Goal: Task Accomplishment & Management: Manage account settings

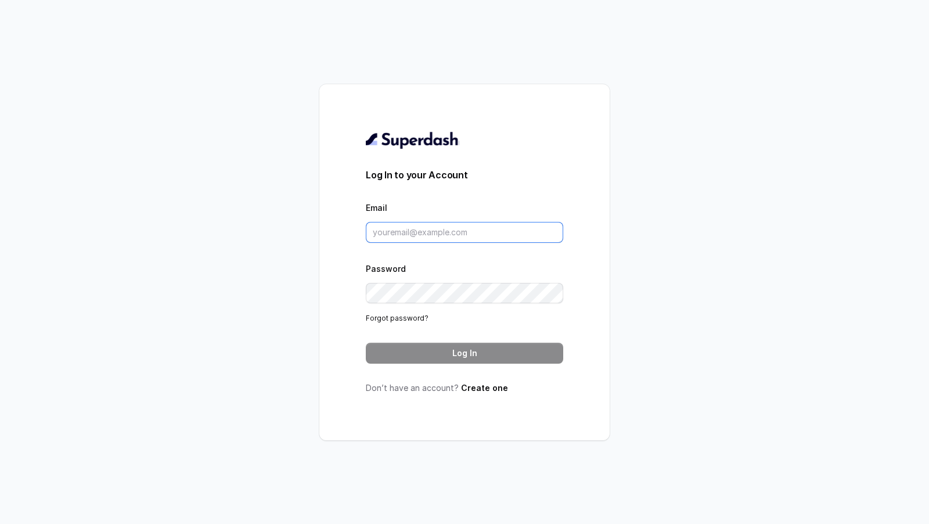
click at [416, 230] on input "Email" at bounding box center [464, 232] width 197 height 21
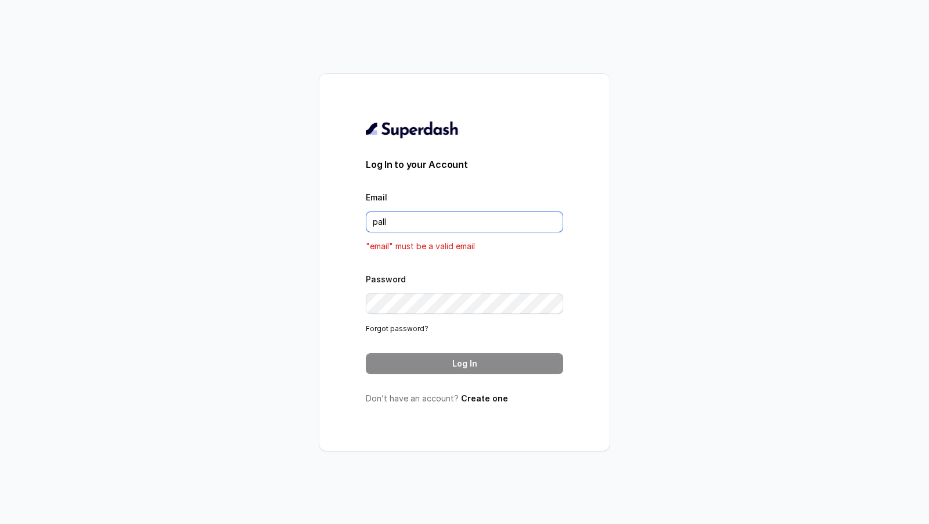
type input "[DOMAIN_NAME][EMAIL_ADDRESS][DOMAIN_NAME]"
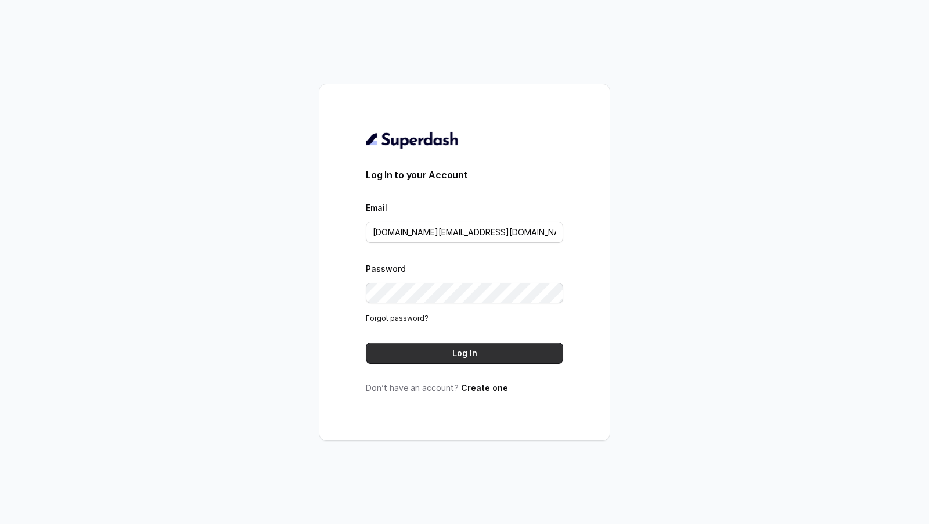
click at [447, 350] on button "Log In" at bounding box center [464, 352] width 197 height 21
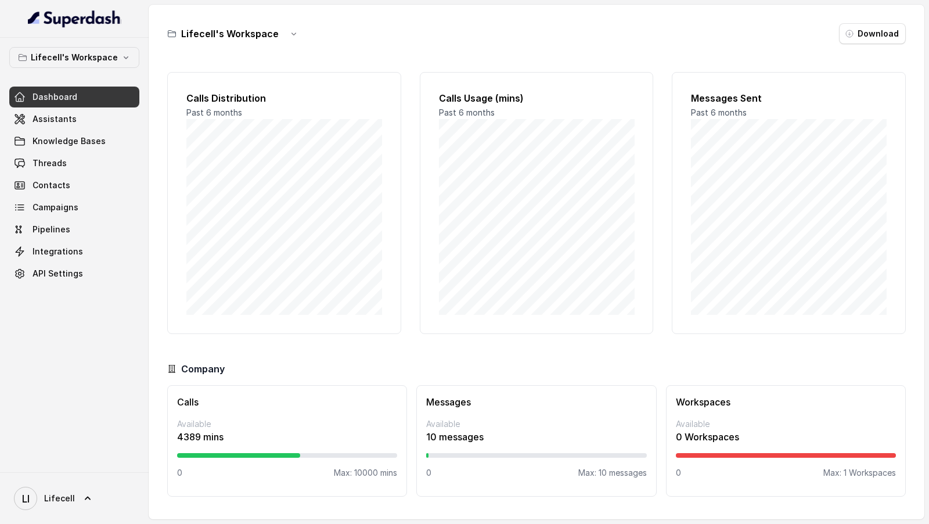
click at [96, 63] on p "Lifecell's Workspace" at bounding box center [74, 58] width 87 height 14
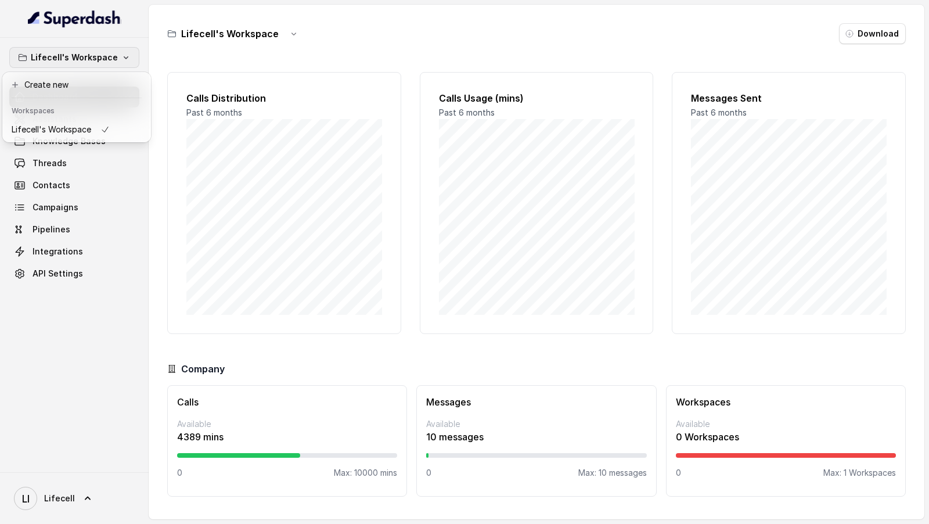
click at [114, 325] on div "Lifecell's Workspace Dashboard Assistants Knowledge Bases Threads Contacts Camp…" at bounding box center [74, 255] width 149 height 434
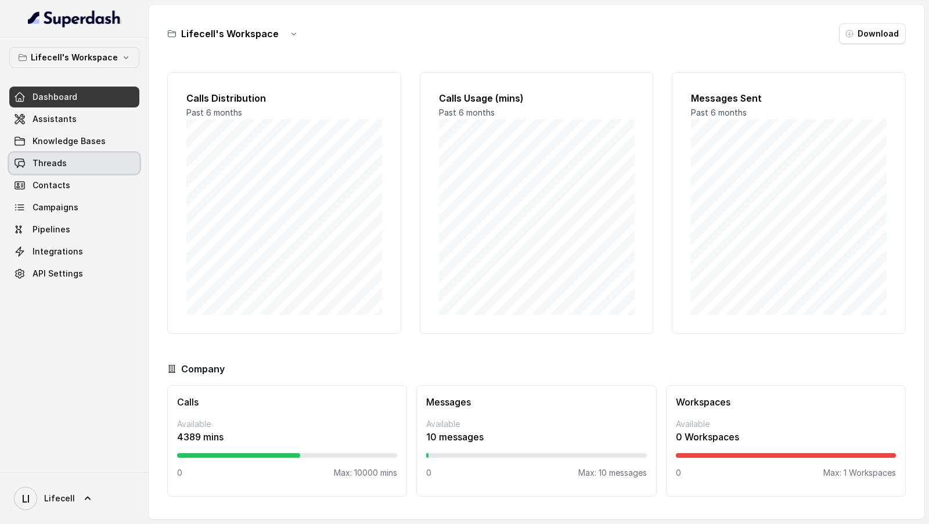
click at [120, 166] on link "Threads" at bounding box center [74, 163] width 130 height 21
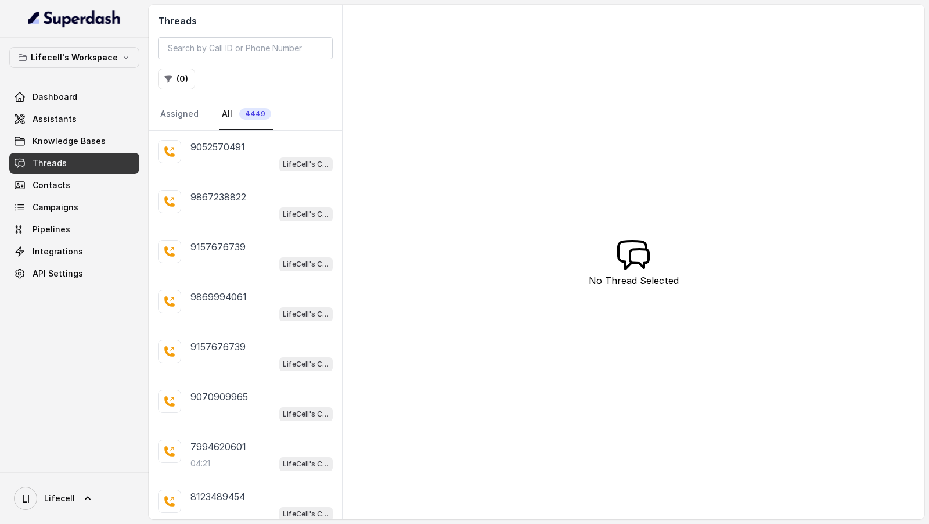
click at [257, 153] on div "9052570491 LifeCell's Call Assistant" at bounding box center [261, 155] width 142 height 31
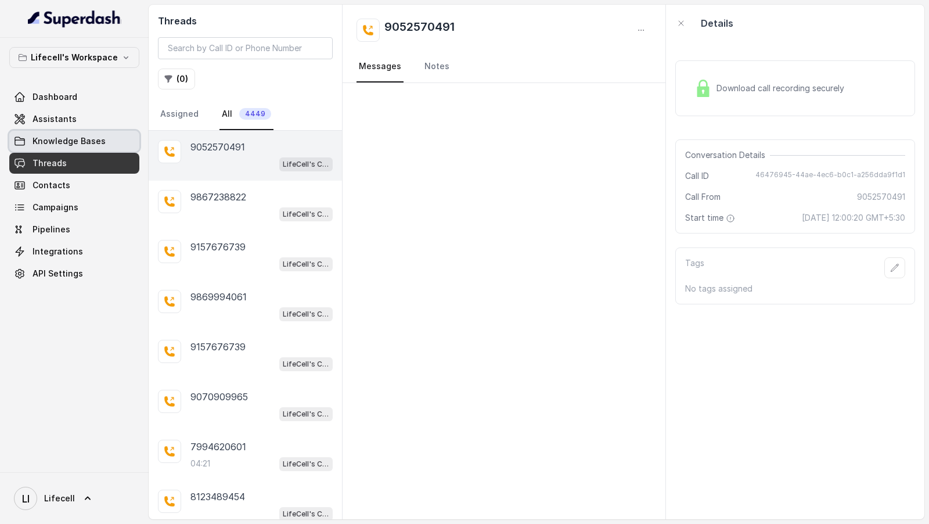
click at [88, 120] on link "Assistants" at bounding box center [74, 119] width 130 height 21
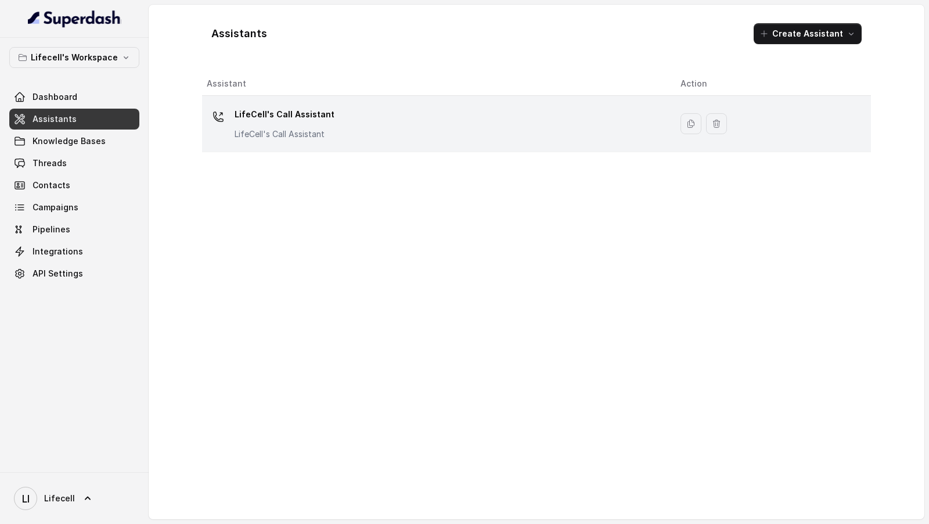
click at [394, 142] on td "LifeCell's Call Assistant LifeCell's Call Assistant" at bounding box center [436, 124] width 469 height 56
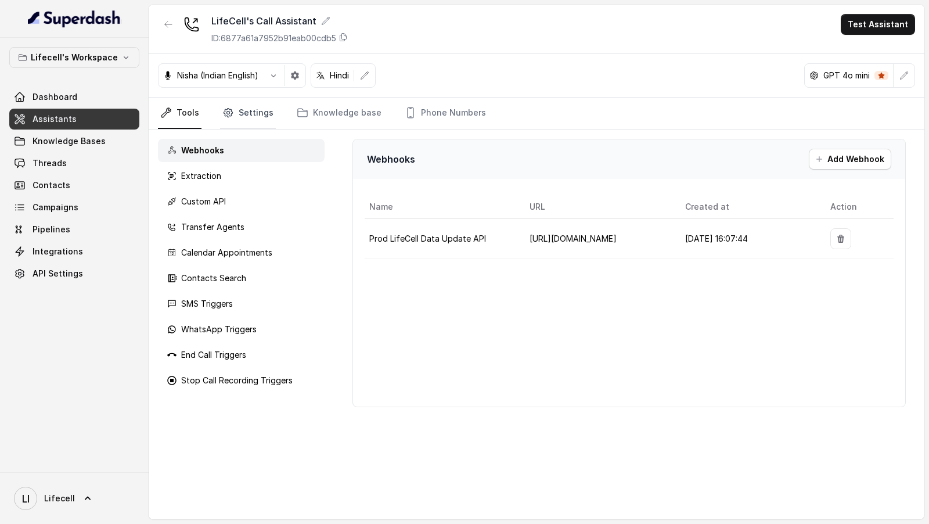
click at [264, 122] on link "Settings" at bounding box center [248, 113] width 56 height 31
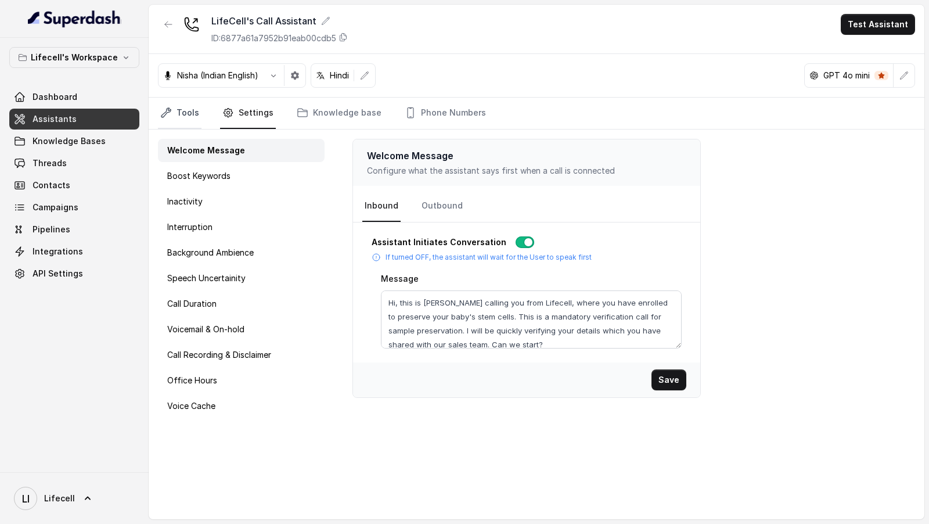
click at [190, 118] on link "Tools" at bounding box center [180, 113] width 44 height 31
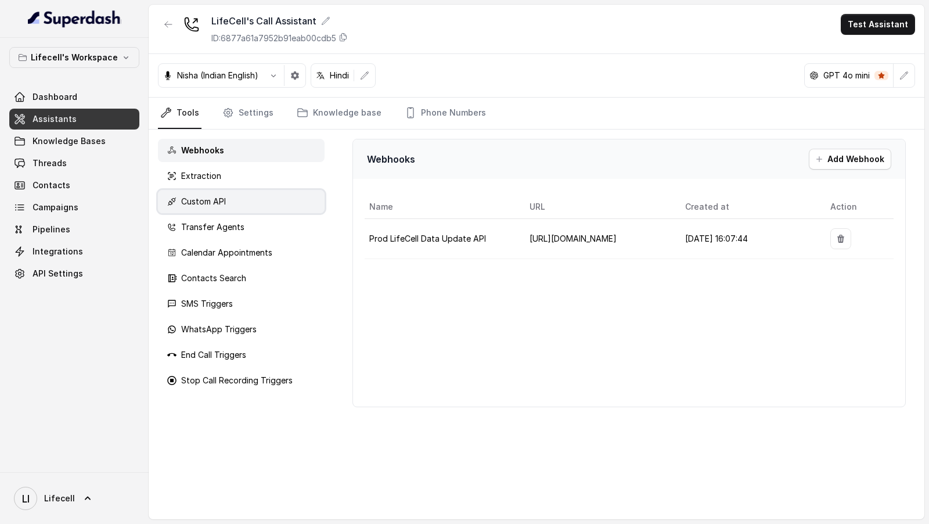
click at [235, 197] on div "Custom API" at bounding box center [241, 201] width 167 height 23
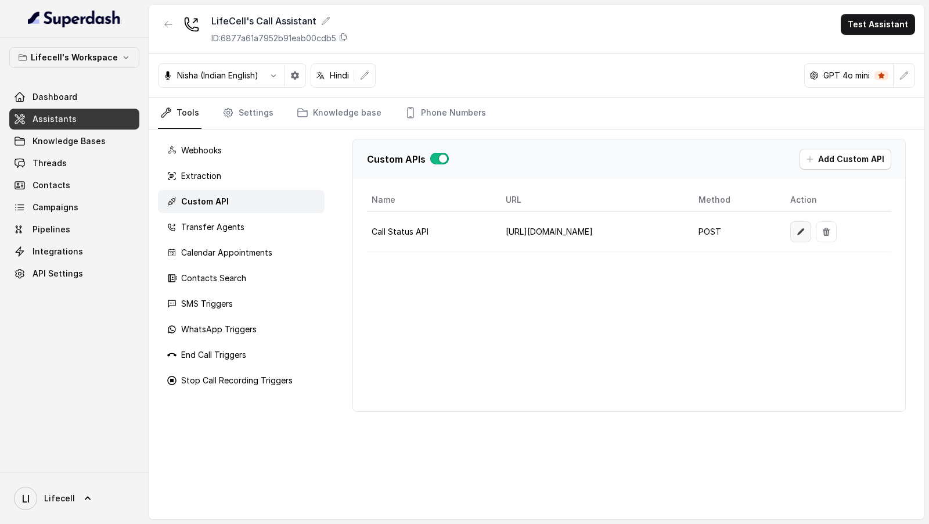
click at [811, 233] on button "button" at bounding box center [800, 231] width 21 height 21
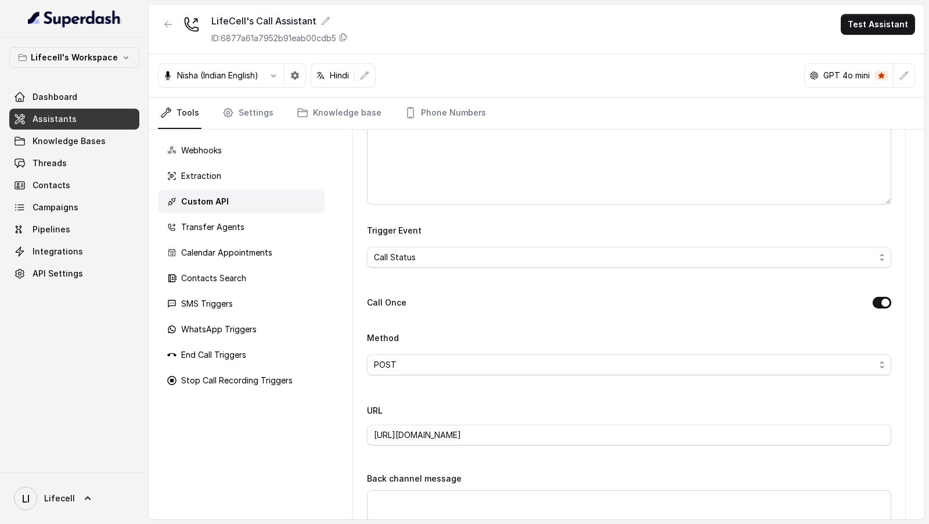
scroll to position [62, 0]
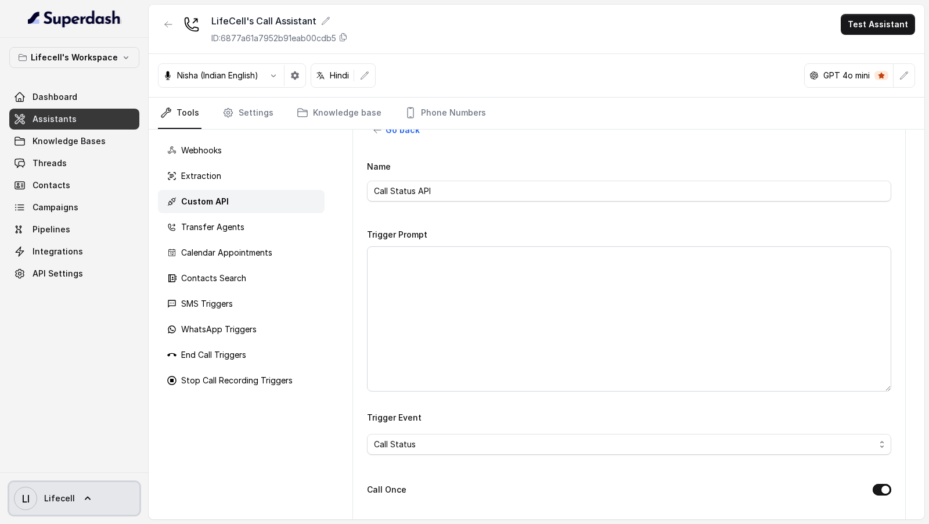
drag, startPoint x: 42, startPoint y: 497, endPoint x: 51, endPoint y: 486, distance: 13.7
click at [42, 497] on span "LI Lifecell" at bounding box center [44, 497] width 61 height 23
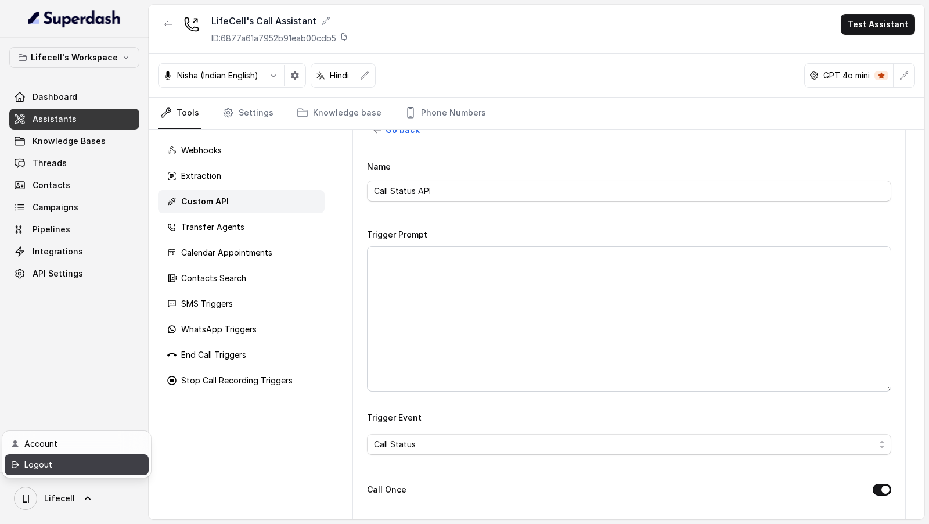
click at [82, 470] on div "Logout" at bounding box center [73, 464] width 99 height 14
